Goal: Task Accomplishment & Management: Use online tool/utility

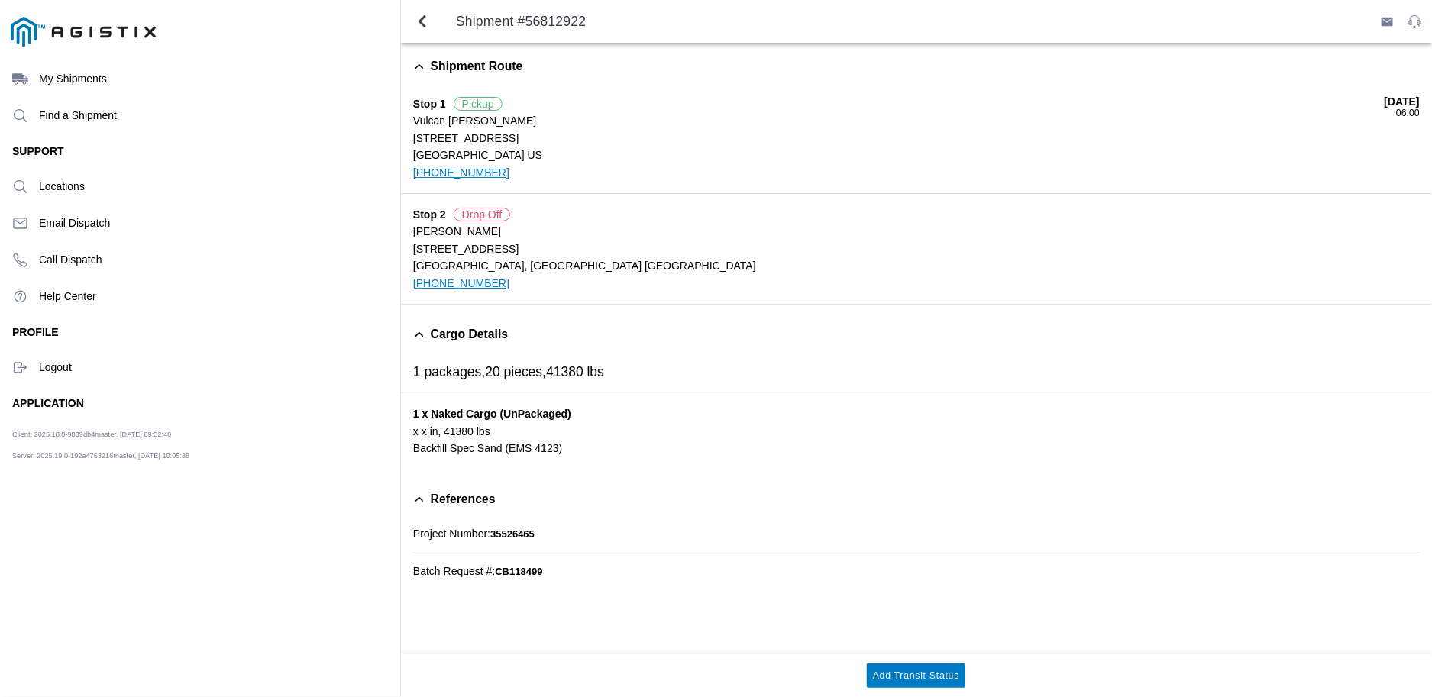
drag, startPoint x: 0, startPoint y: 0, endPoint x: 419, endPoint y: 245, distance: 485.1
click at [419, 245] on ion-label "[STREET_ADDRESS]" at bounding box center [916, 249] width 1007 height 17
drag, startPoint x: 415, startPoint y: 247, endPoint x: 503, endPoint y: 258, distance: 89.2
click at [503, 258] on div "Stop 2 Drop Off [PERSON_NAME] [STREET_ADDRESS] [PHONE_NUMBER]" at bounding box center [916, 249] width 1007 height 86
drag, startPoint x: 503, startPoint y: 258, endPoint x: 487, endPoint y: 251, distance: 18.2
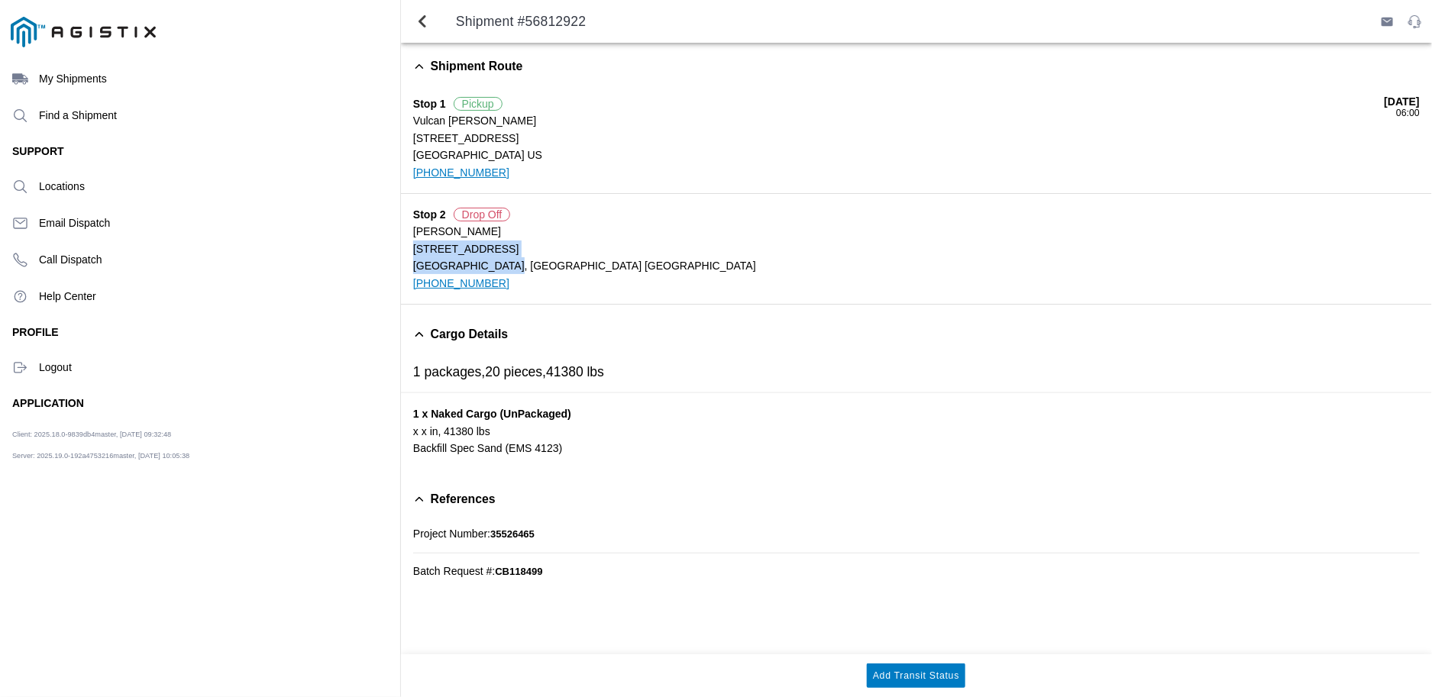
copy div "[STREET_ADDRESS]"
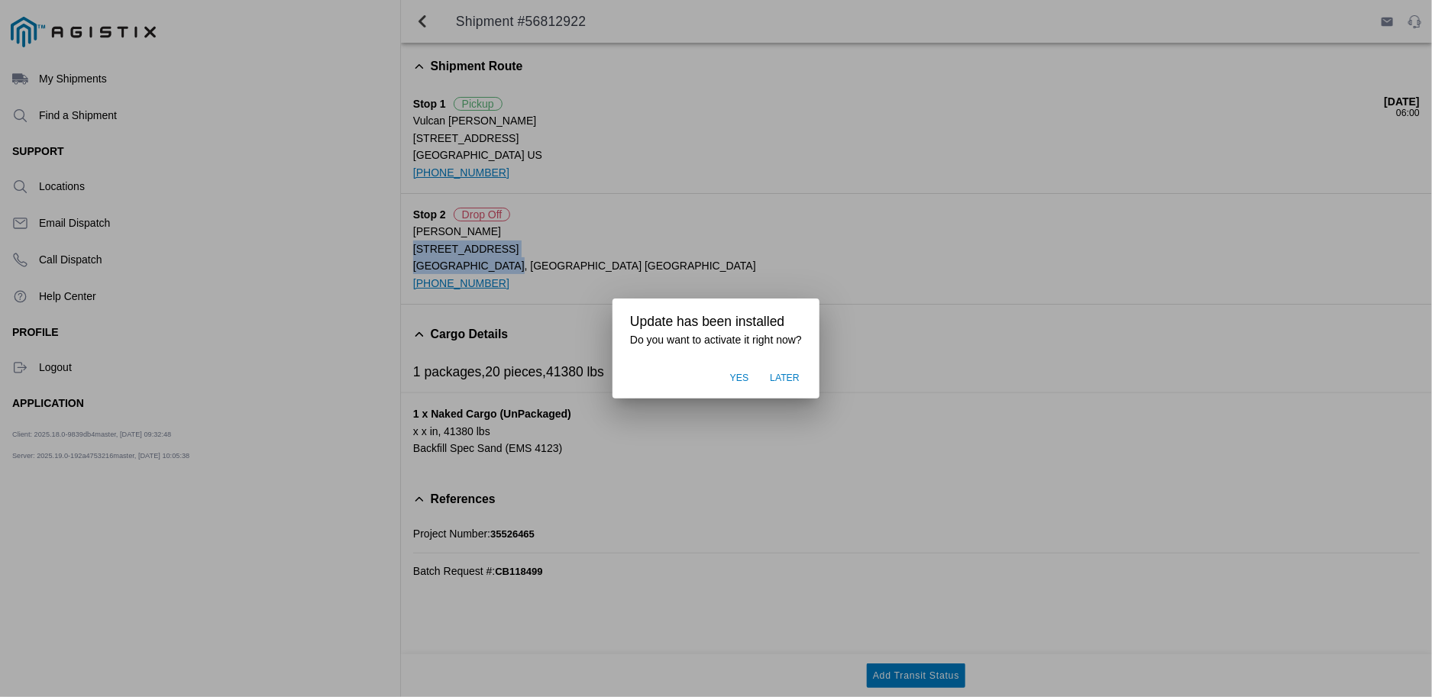
click at [778, 382] on span "Later" at bounding box center [785, 379] width 30 height 14
